Goal: Task Accomplishment & Management: Manage account settings

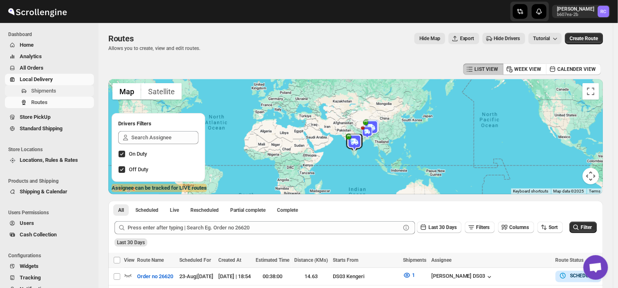
click at [56, 92] on span "Shipments" at bounding box center [61, 91] width 61 height 8
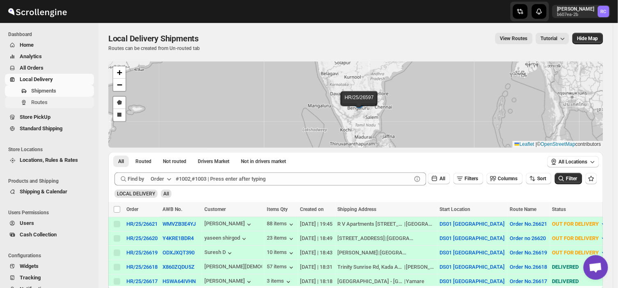
click at [39, 100] on span "Routes" at bounding box center [39, 102] width 16 height 6
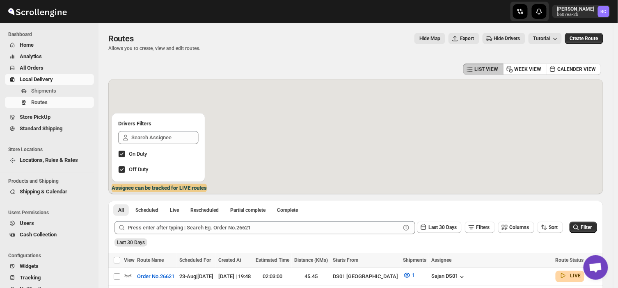
scroll to position [71, 0]
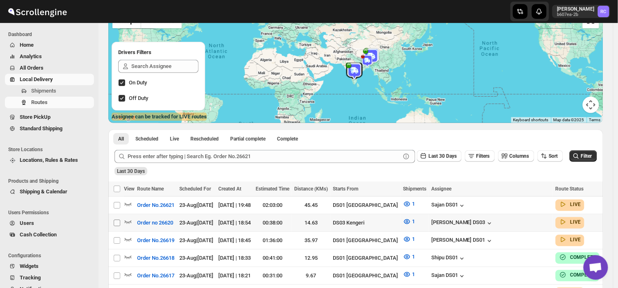
click at [116, 220] on input "Select route" at bounding box center [117, 223] width 7 height 7
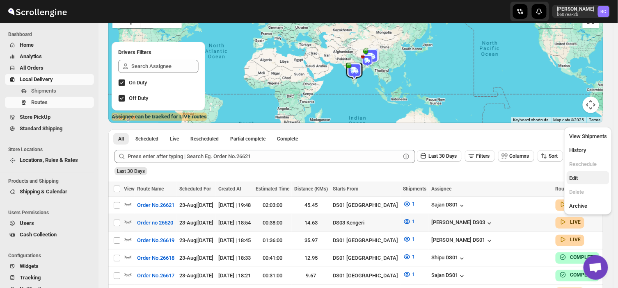
click at [572, 177] on span "Edit" at bounding box center [573, 178] width 9 height 6
checkbox input "true"
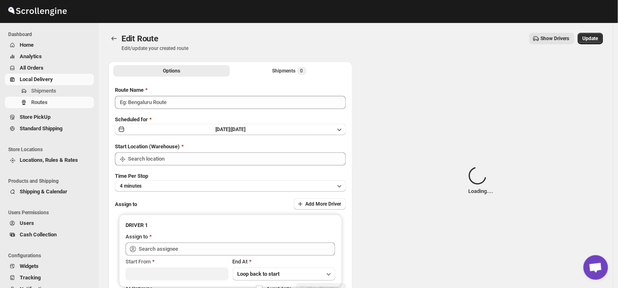
type input "Order no 26620"
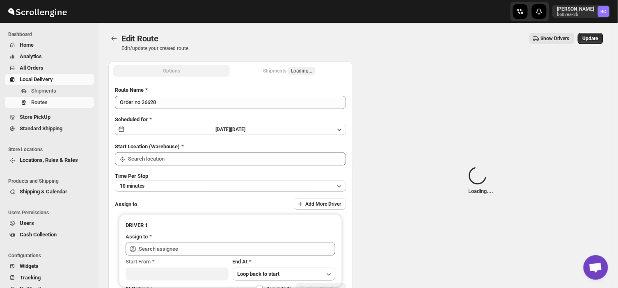
type input "DS03 Kengeri"
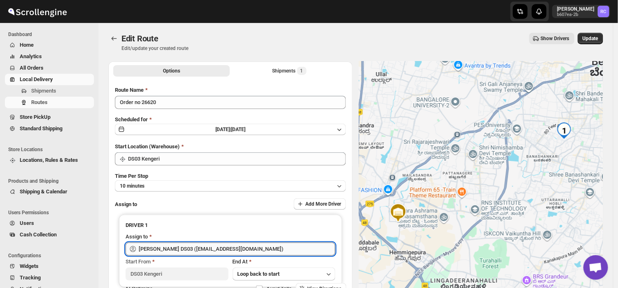
click at [252, 249] on input "[PERSON_NAME] DS03 ([EMAIL_ADDRESS][DOMAIN_NAME])" at bounding box center [237, 249] width 196 height 13
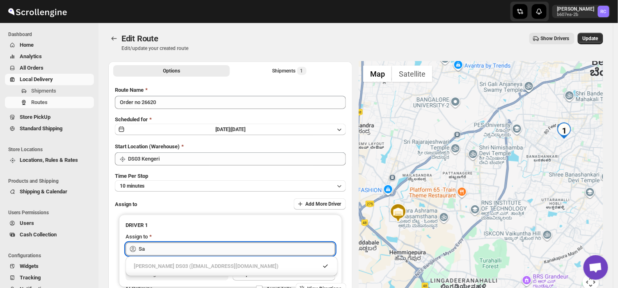
type input "S"
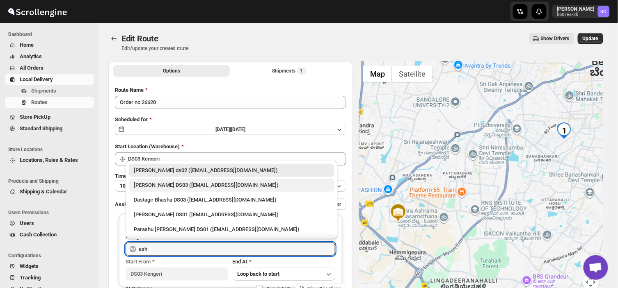
click at [194, 186] on div "[PERSON_NAME] DS03 ([EMAIL_ADDRESS][DOMAIN_NAME])" at bounding box center [232, 185] width 196 height 8
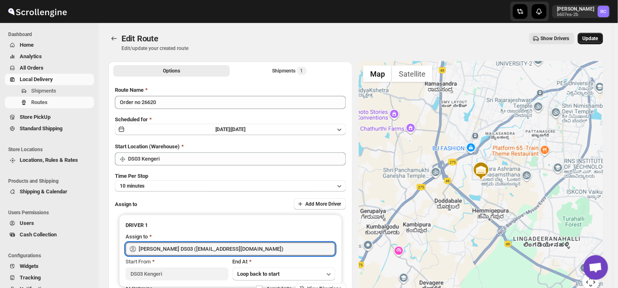
type input "[PERSON_NAME] DS03 ([EMAIL_ADDRESS][DOMAIN_NAME])"
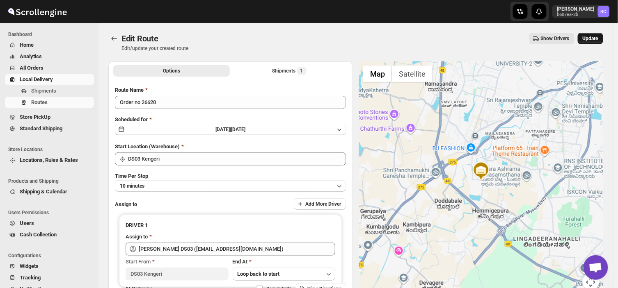
click at [592, 35] on span "Update" at bounding box center [590, 38] width 16 height 7
